Goal: Transaction & Acquisition: Purchase product/service

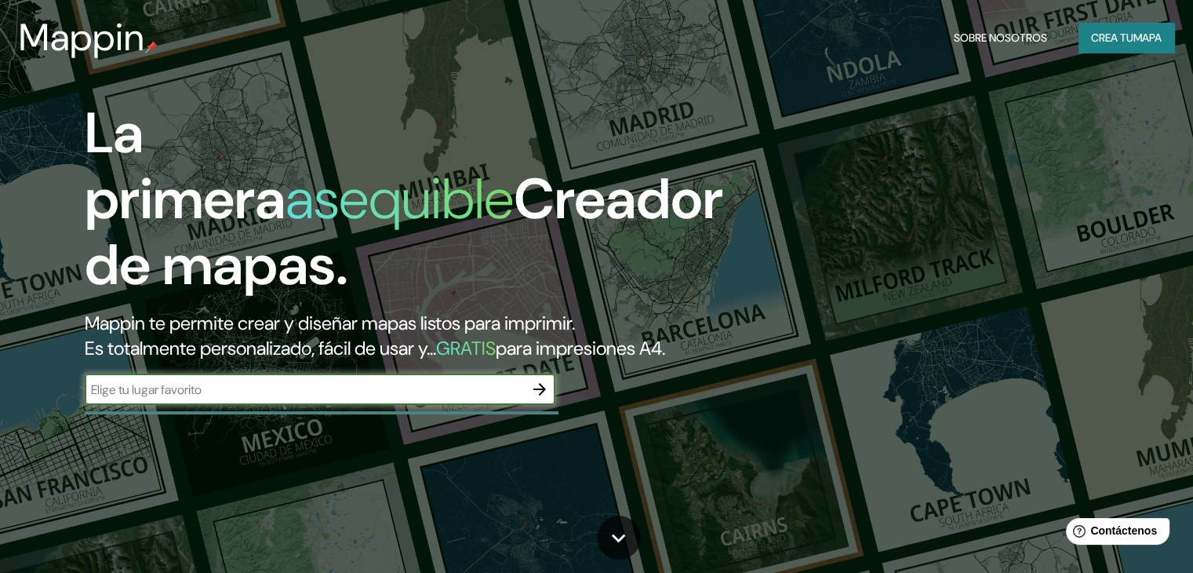
click at [340, 399] on input "text" at bounding box center [304, 389] width 439 height 18
type input "bogota"
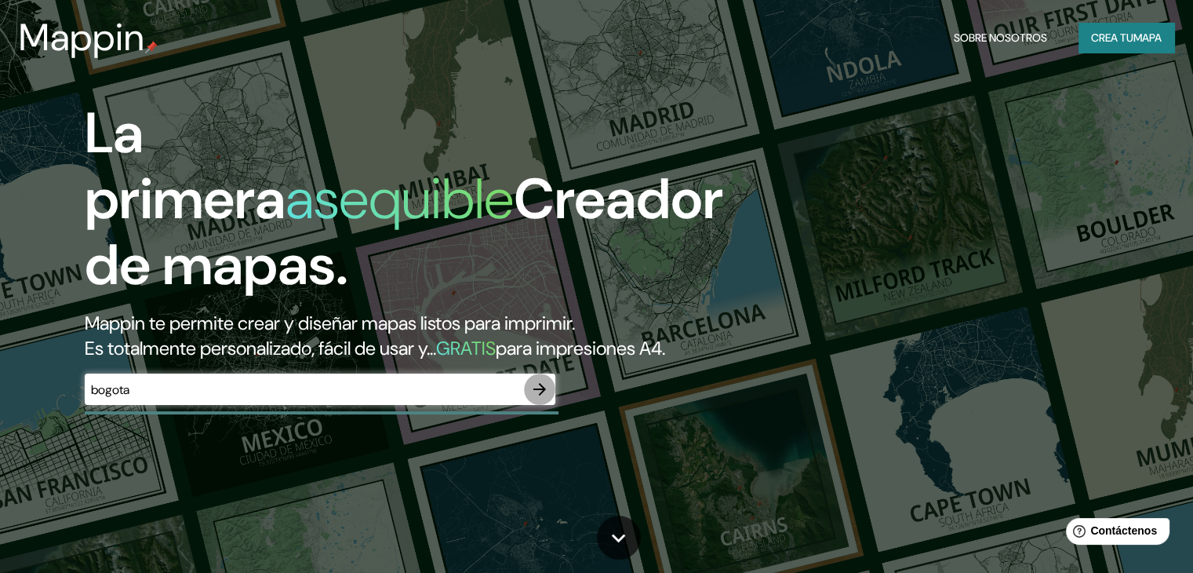
click at [543, 399] on icon "button" at bounding box center [539, 389] width 19 height 19
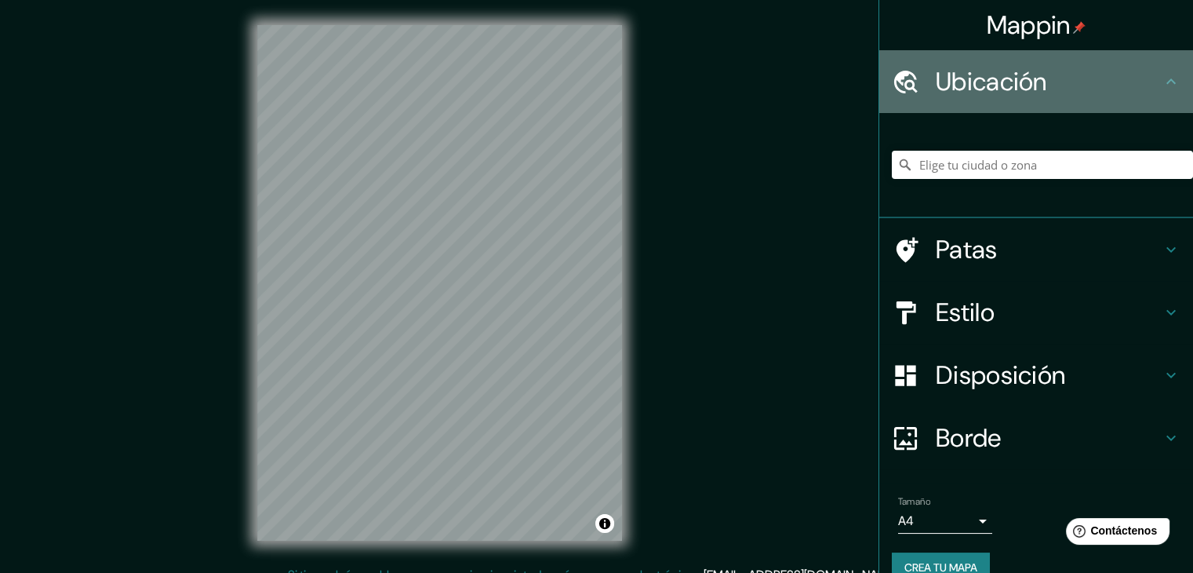
click at [1051, 72] on h4 "Ubicación" at bounding box center [1049, 81] width 226 height 31
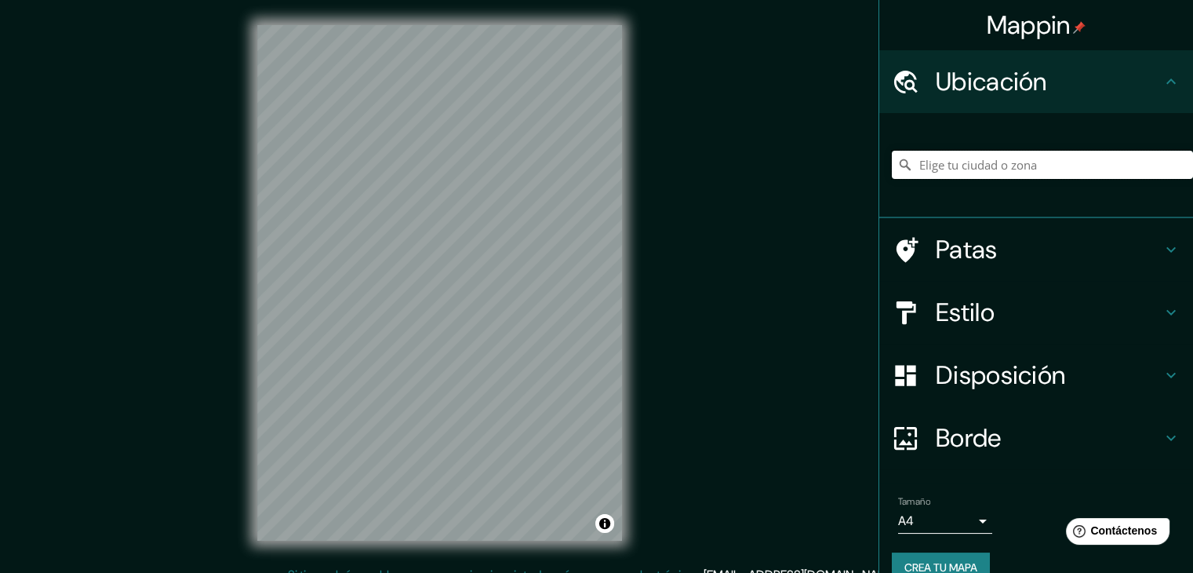
click at [1005, 162] on input "Elige tu ciudad o zona" at bounding box center [1042, 165] width 301 height 28
click at [1003, 152] on input "[GEOGRAPHIC_DATA], [GEOGRAPHIC_DATA]" at bounding box center [1042, 165] width 301 height 28
click at [942, 164] on input "[STREET_ADDRESS]" at bounding box center [1042, 165] width 301 height 28
click at [948, 162] on input "[STREET_ADDRESS]" at bounding box center [1042, 165] width 301 height 28
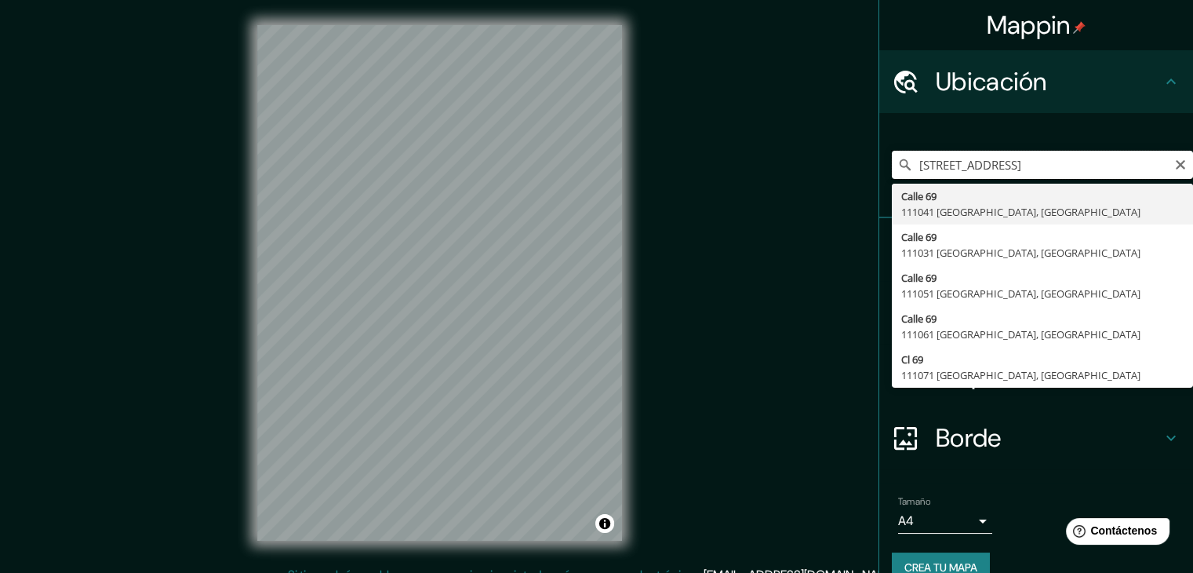
type input "[STREET_ADDRESS]"
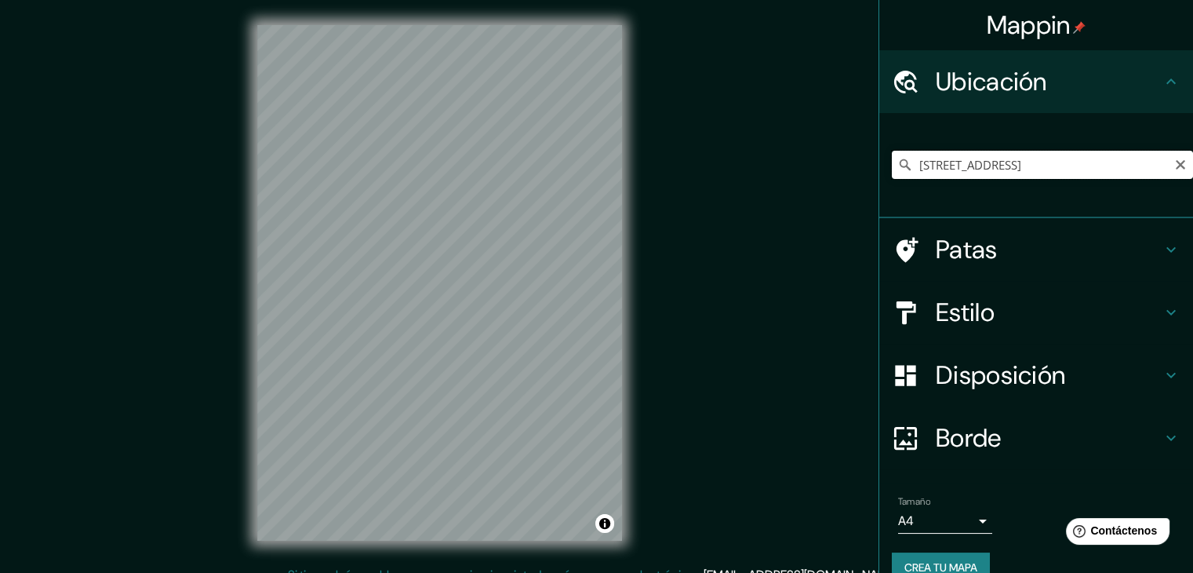
drag, startPoint x: 1134, startPoint y: 158, endPoint x: 872, endPoint y: 177, distance: 262.7
click at [879, 177] on div "[STREET_ADDRESS]" at bounding box center [1036, 165] width 314 height 105
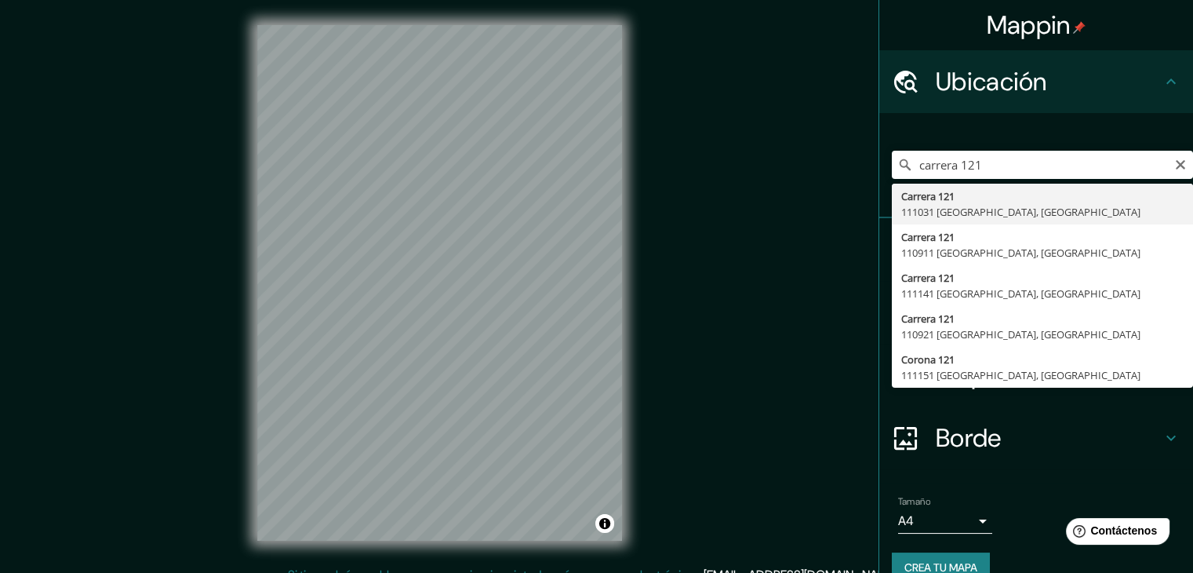
type input "[STREET_ADDRESS]"
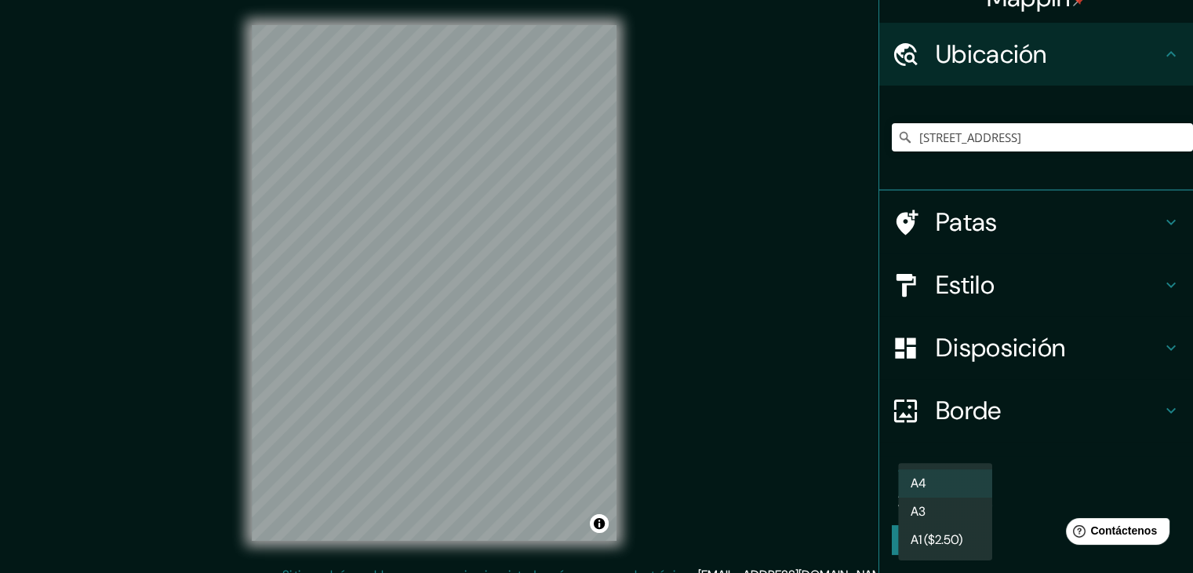
click at [971, 481] on body "Mappin Ubicación [STREET_ADDRESS] Patas Estilo Disposición Borde Elige un borde…" at bounding box center [596, 286] width 1193 height 573
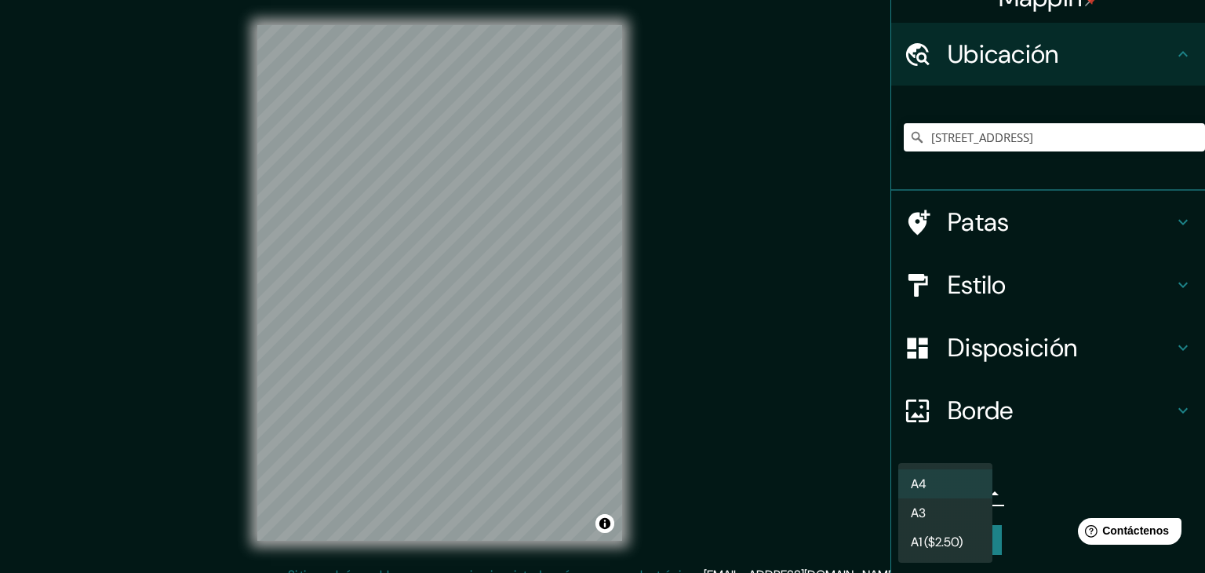
click at [964, 514] on li "A3" at bounding box center [945, 512] width 94 height 29
type input "a4"
